Goal: Ask a question: Seek information or help from site administrators or community

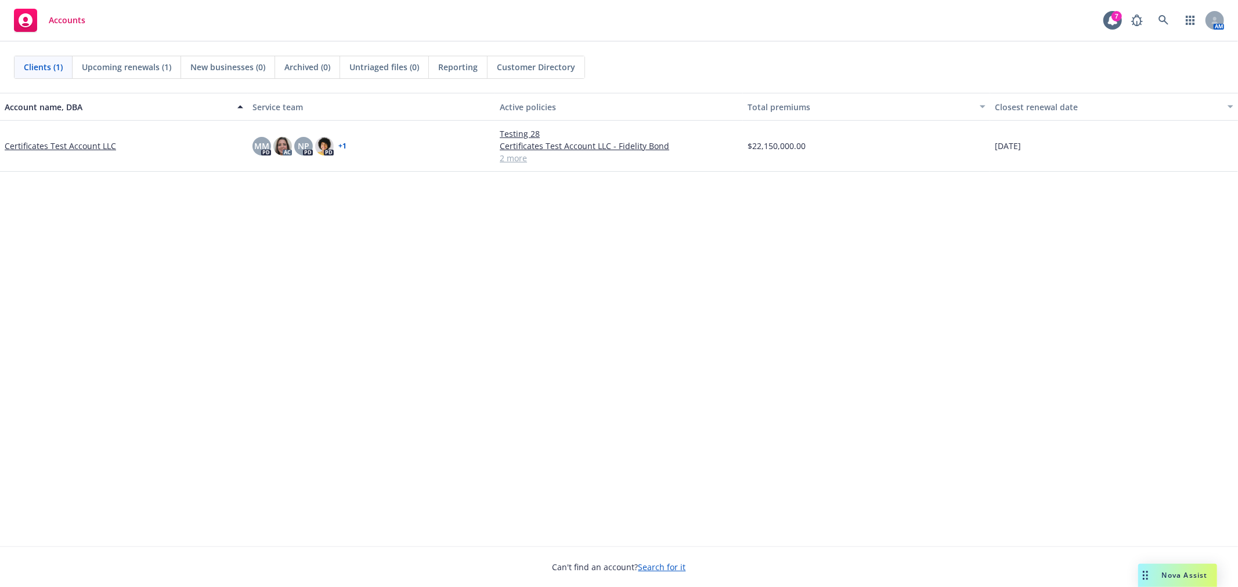
click at [1201, 576] on span "Nova Assist" at bounding box center [1185, 575] width 46 height 10
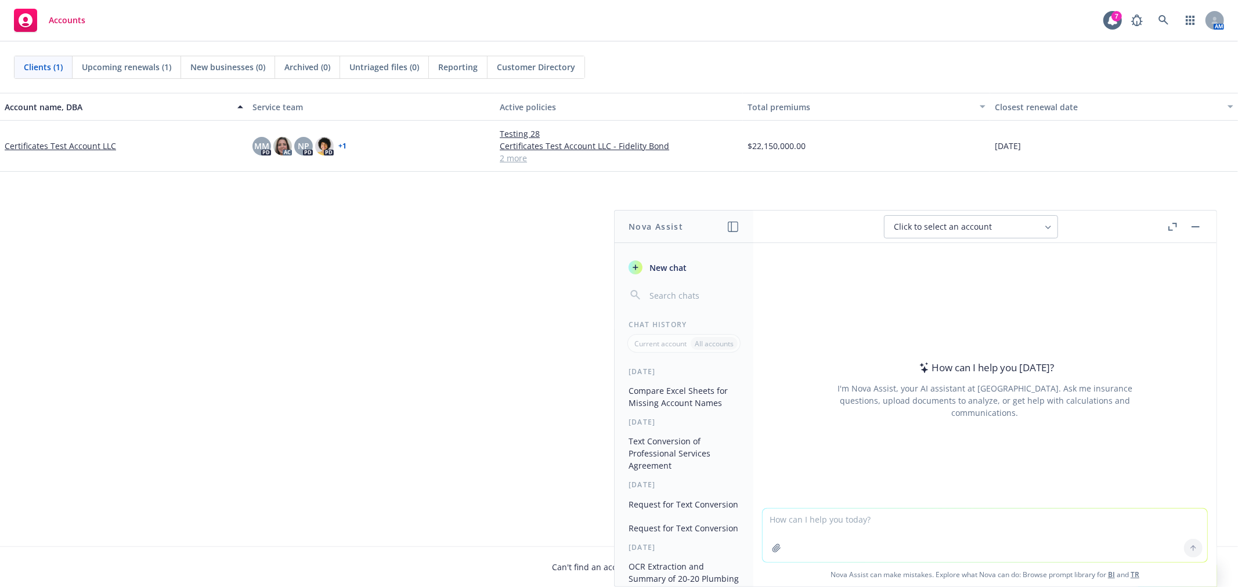
click at [772, 550] on icon "button" at bounding box center [776, 548] width 8 height 8
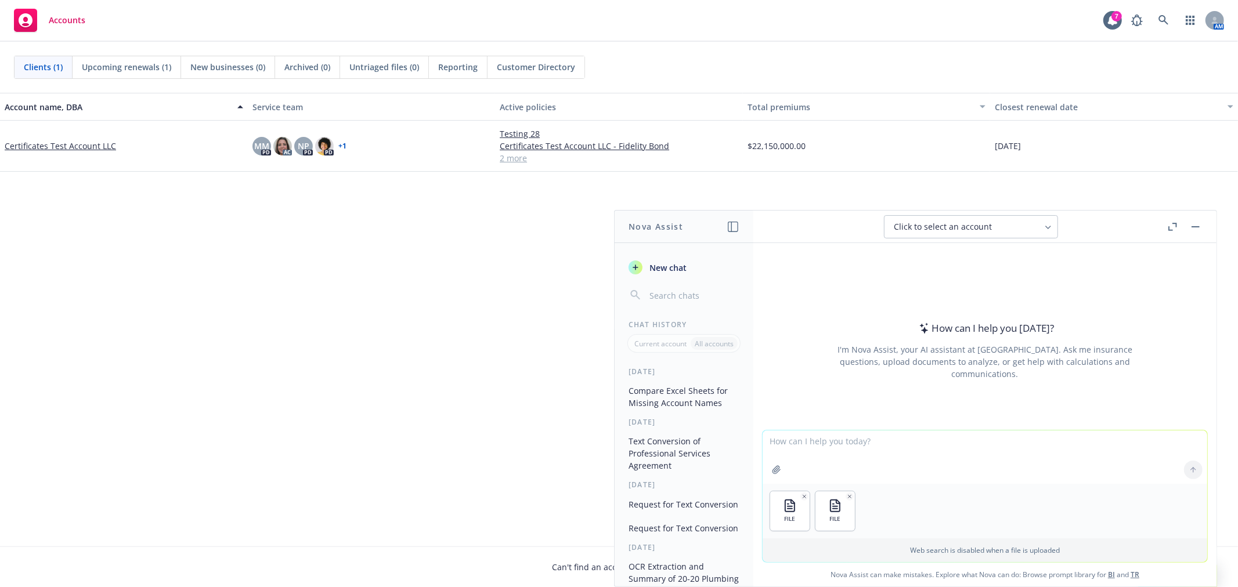
click at [774, 439] on textarea at bounding box center [984, 457] width 444 height 53
type textarea "Compare the 2 sheets to find the missing accounts name on gablers accounts - 94"
